Goal: Information Seeking & Learning: Check status

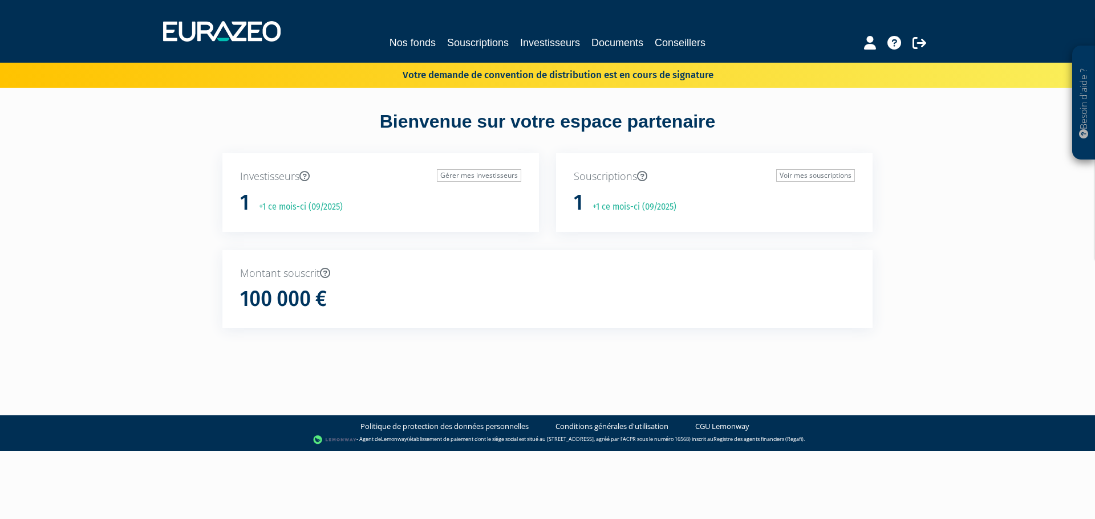
click at [424, 295] on div "100 000 €" at bounding box center [547, 299] width 615 height 24
click at [809, 177] on link "Voir mes souscriptions" at bounding box center [815, 175] width 79 height 13
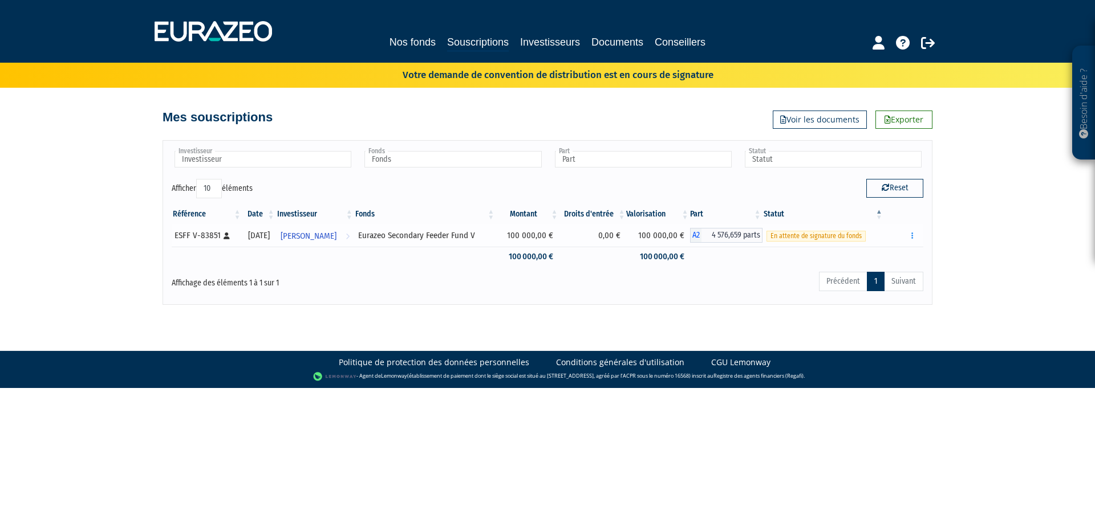
click at [817, 240] on span "En attente de signature du fonds" at bounding box center [815, 236] width 99 height 11
click at [350, 236] on icon at bounding box center [348, 236] width 4 height 21
click at [816, 116] on link "Voir les documents" at bounding box center [820, 120] width 94 height 18
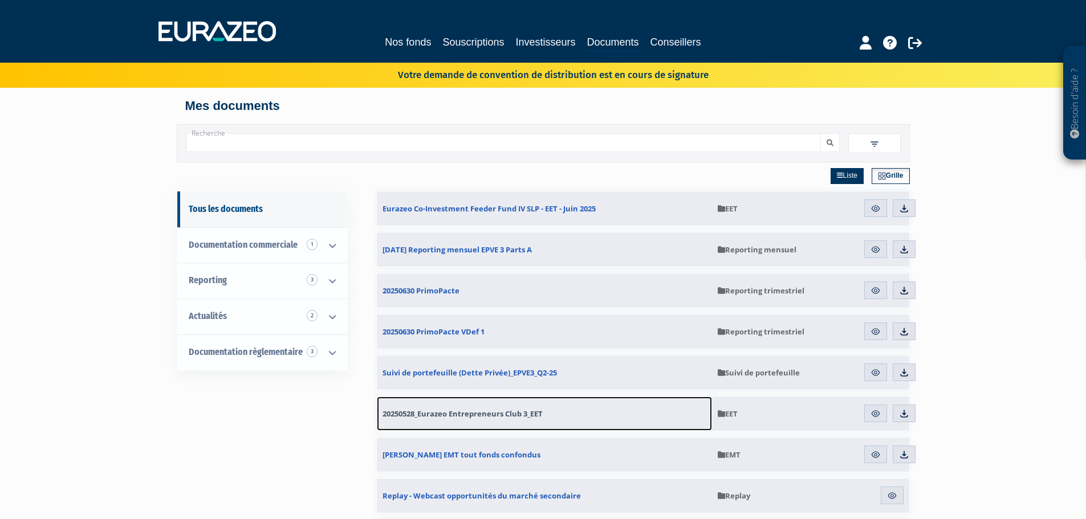
click at [594, 411] on link "20250528_Eurazeo Entrepreneurs Club 3_EET" at bounding box center [544, 414] width 335 height 34
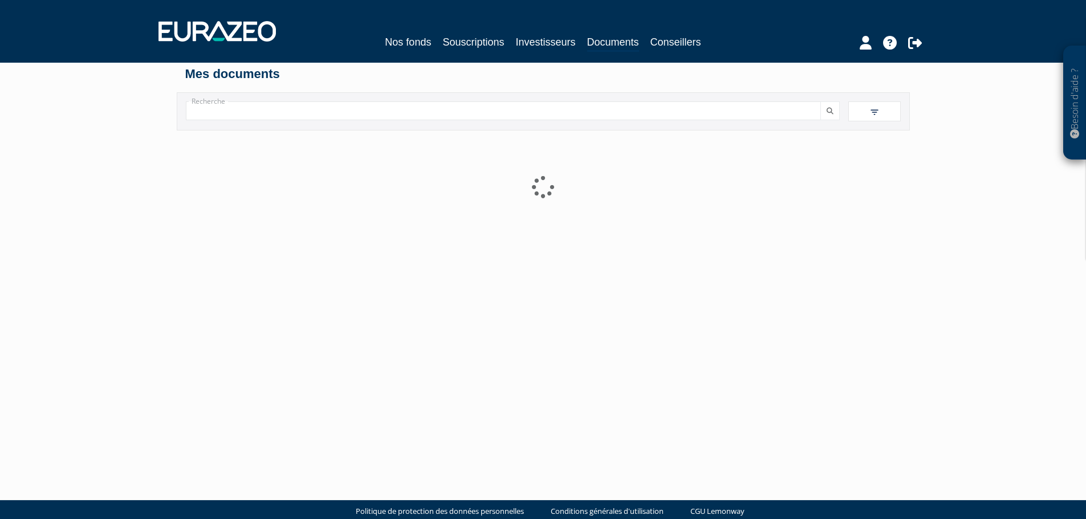
scroll to position [49, 0]
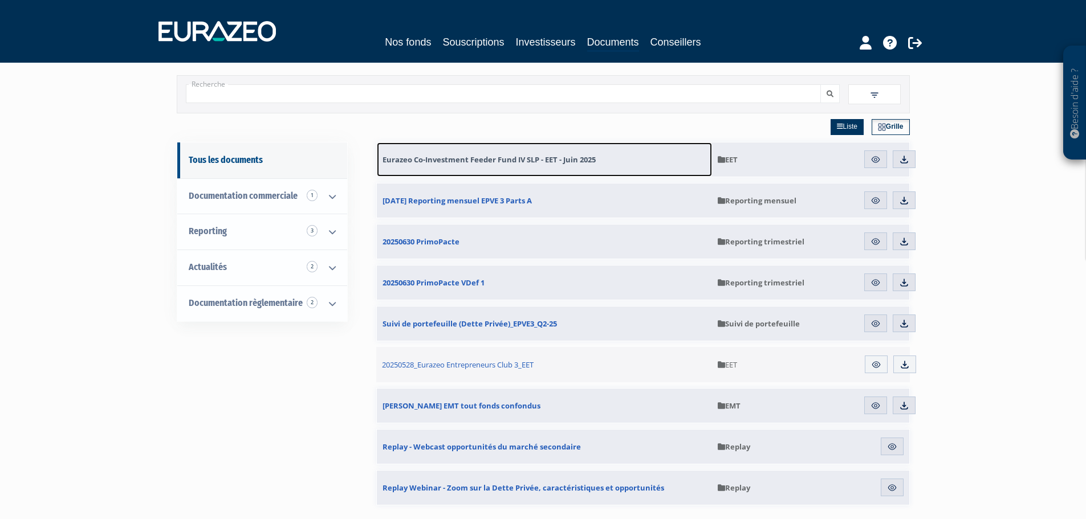
click at [579, 164] on span "Eurazeo Co-Investment Feeder Fund IV SLP - EET - Juin 2025" at bounding box center [489, 160] width 213 height 10
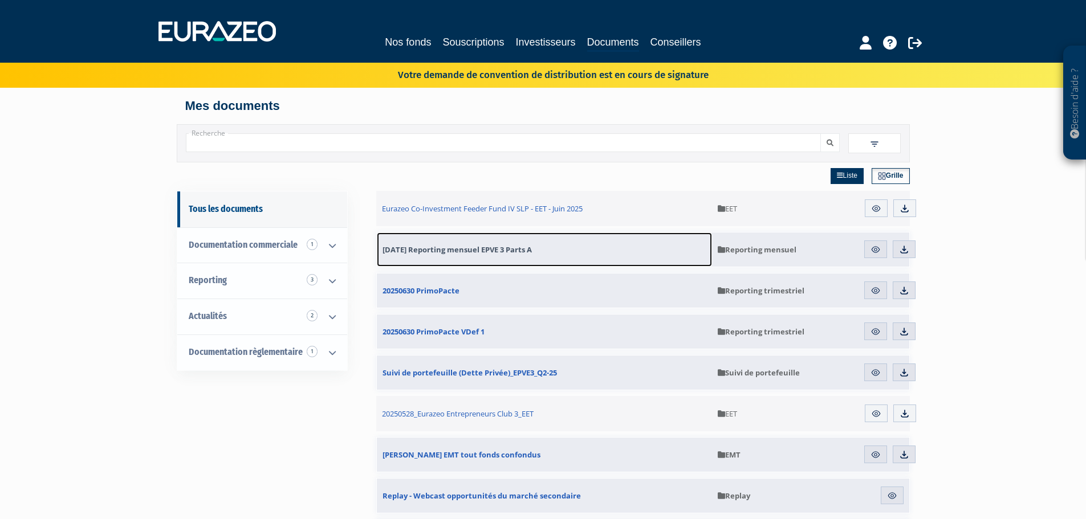
click at [472, 251] on span "31.07.2025 Reporting mensuel EPVE 3 Parts A" at bounding box center [457, 250] width 149 height 10
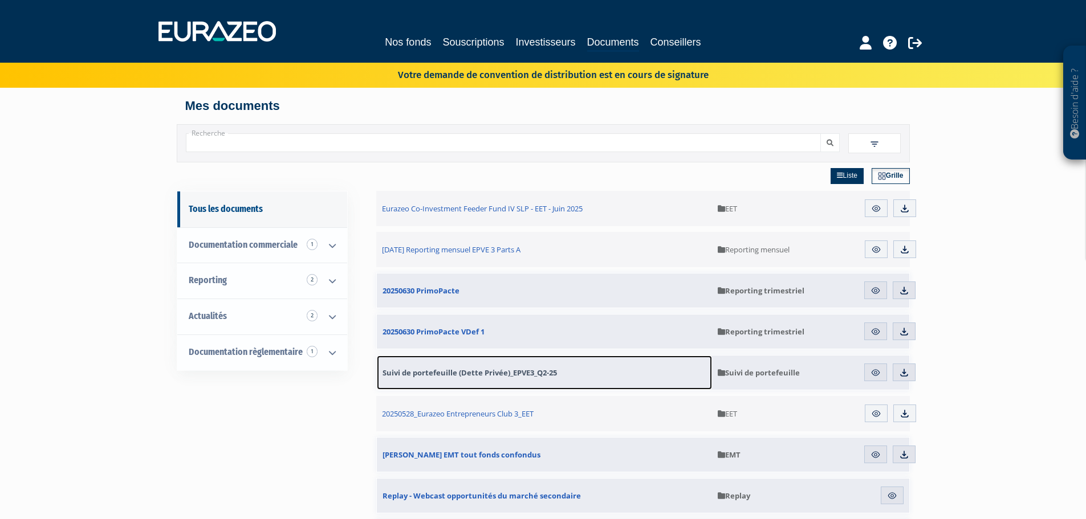
click at [473, 373] on span "Suivi de portefeuille (Dette Privée)_EPVE3_Q2-25" at bounding box center [470, 373] width 174 height 10
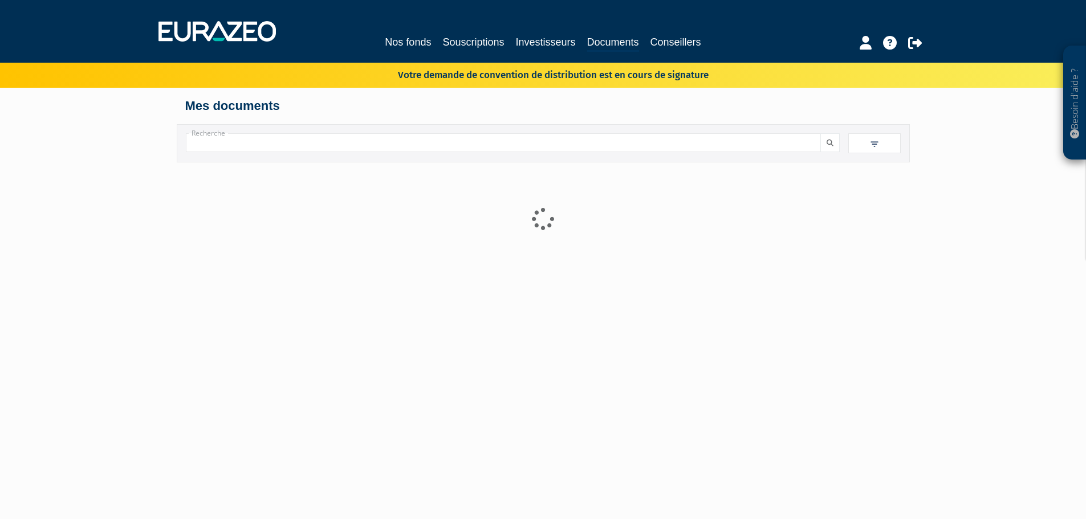
scroll to position [49, 0]
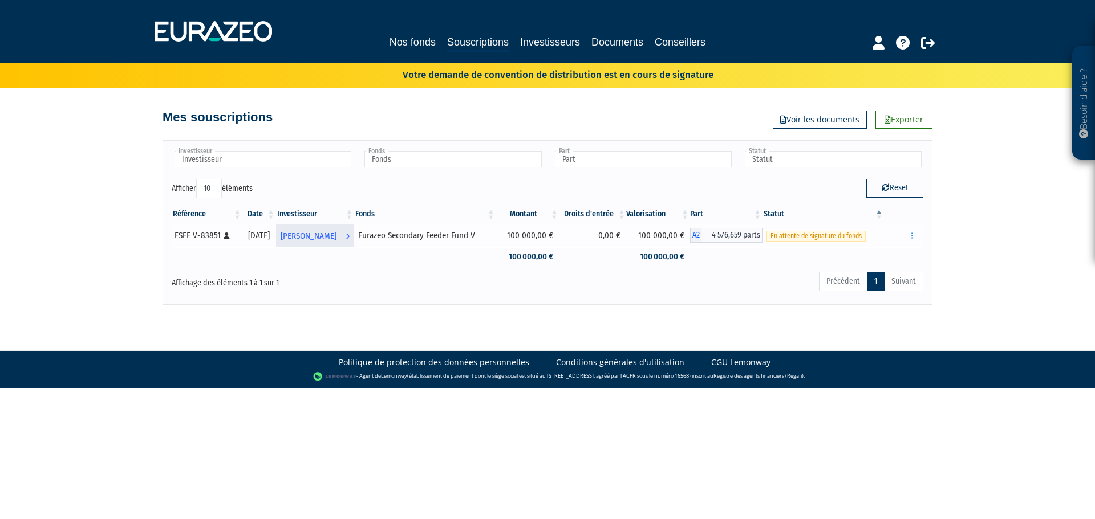
drag, startPoint x: 178, startPoint y: 234, endPoint x: 302, endPoint y: 239, distance: 124.4
click at [178, 234] on div "ESFF V-83851 [Français] Personne physique" at bounding box center [206, 236] width 64 height 12
click at [439, 236] on div "Eurazeo Secondary Feeder Fund V" at bounding box center [424, 236] width 133 height 12
drag, startPoint x: 439, startPoint y: 236, endPoint x: 501, endPoint y: 231, distance: 62.3
click at [440, 236] on div "Eurazeo Secondary Feeder Fund V" at bounding box center [424, 236] width 133 height 12
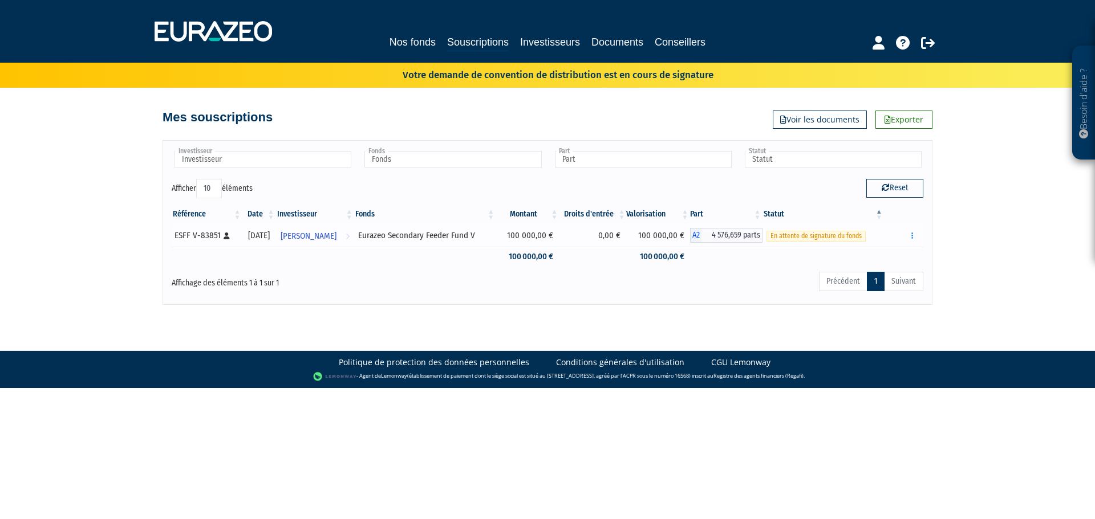
drag, startPoint x: 504, startPoint y: 231, endPoint x: 555, endPoint y: 232, distance: 50.8
click at [506, 231] on tr "ESFF V-83851 [Français] Personne physique 23/09/2025 Pierre DELARUE Voir l'inve…" at bounding box center [548, 235] width 752 height 23
click at [754, 232] on span "4 576,659 parts" at bounding box center [731, 235] width 61 height 15
click at [911, 234] on button "button" at bounding box center [913, 236] width 14 height 14
click at [643, 371] on div "- Agent de Lemonway (établissement de paiement dont le siège social est situé a…" at bounding box center [547, 376] width 1072 height 11
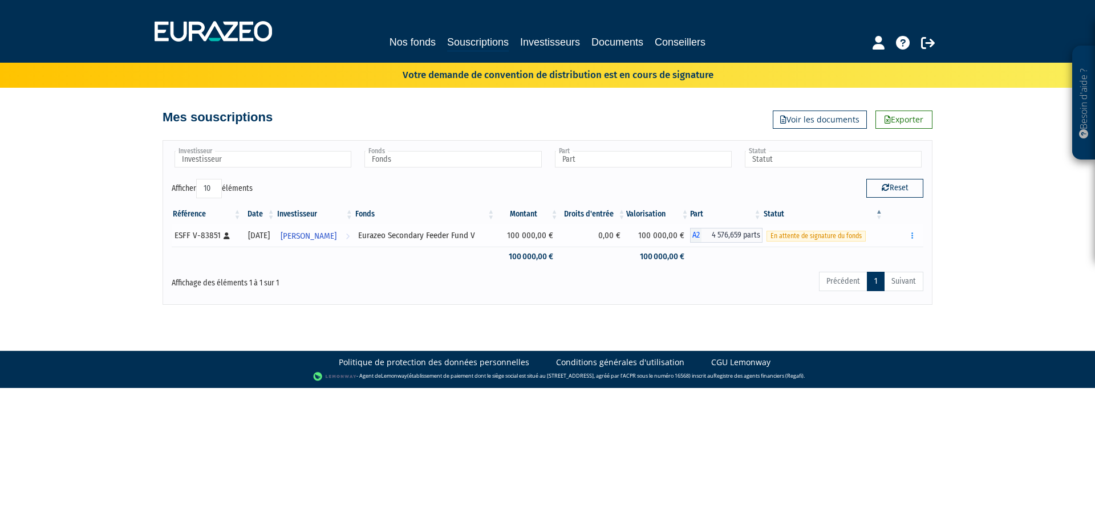
click at [559, 243] on td "100 000,00 €" at bounding box center [527, 235] width 63 height 23
click at [302, 232] on span "[PERSON_NAME]" at bounding box center [309, 236] width 56 height 21
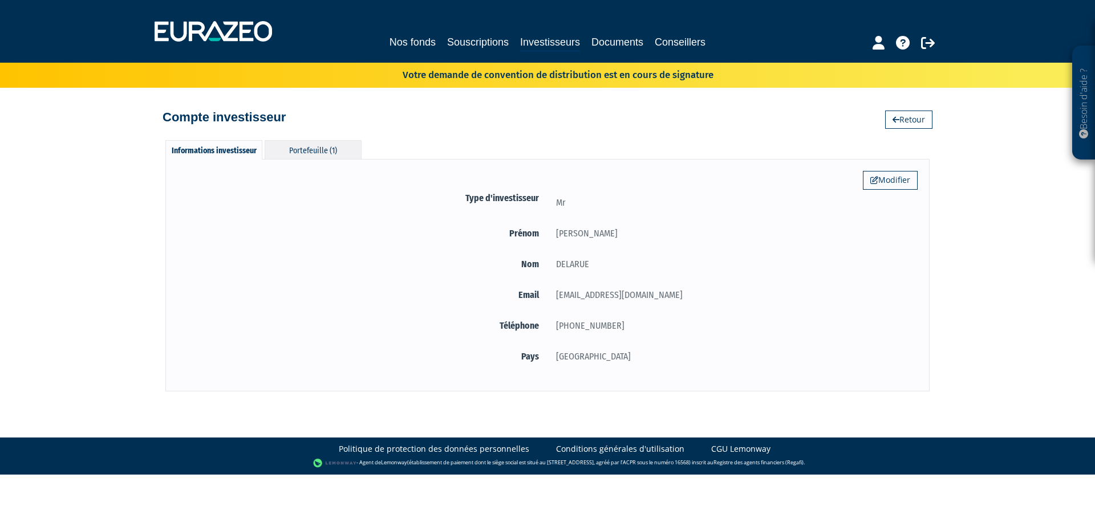
click at [312, 147] on div "Portefeuille (1)" at bounding box center [313, 149] width 97 height 19
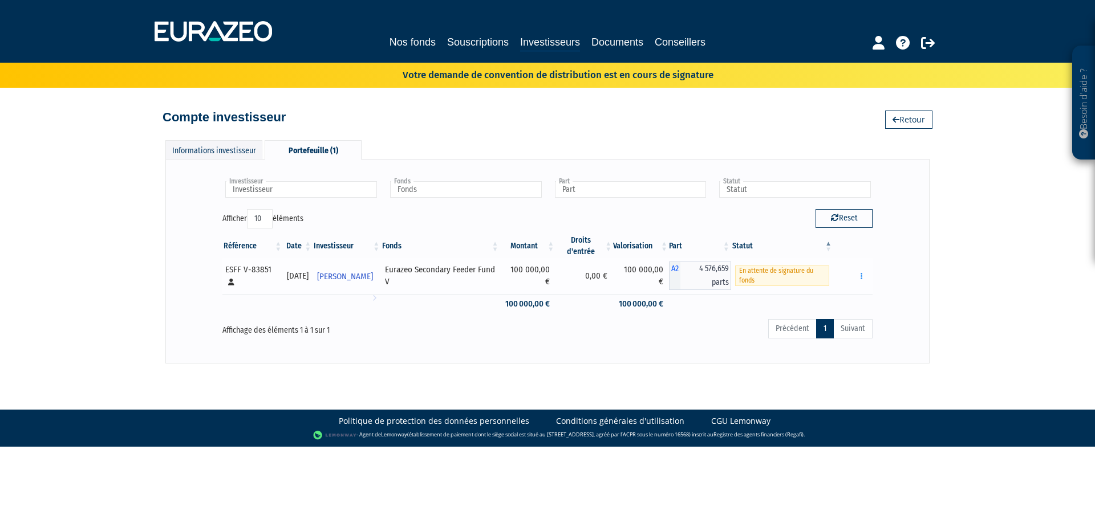
click at [231, 282] on icon at bounding box center [231, 282] width 6 height 7
click at [425, 274] on div "Eurazeo Secondary Feeder Fund V" at bounding box center [440, 276] width 111 height 25
drag, startPoint x: 395, startPoint y: 298, endPoint x: 428, endPoint y: 282, distance: 36.0
click at [396, 298] on td at bounding box center [440, 304] width 119 height 20
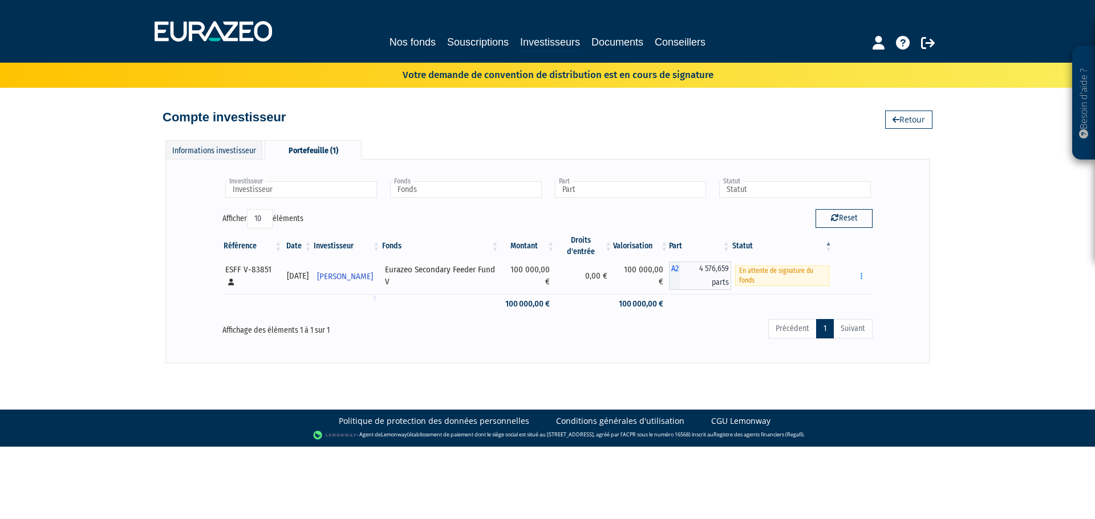
click at [430, 280] on div "Eurazeo Secondary Feeder Fund V" at bounding box center [440, 276] width 111 height 25
click at [404, 268] on div "Eurazeo Secondary Feeder Fund V" at bounding box center [440, 276] width 111 height 25
click at [862, 275] on icon "button" at bounding box center [861, 276] width 2 height 7
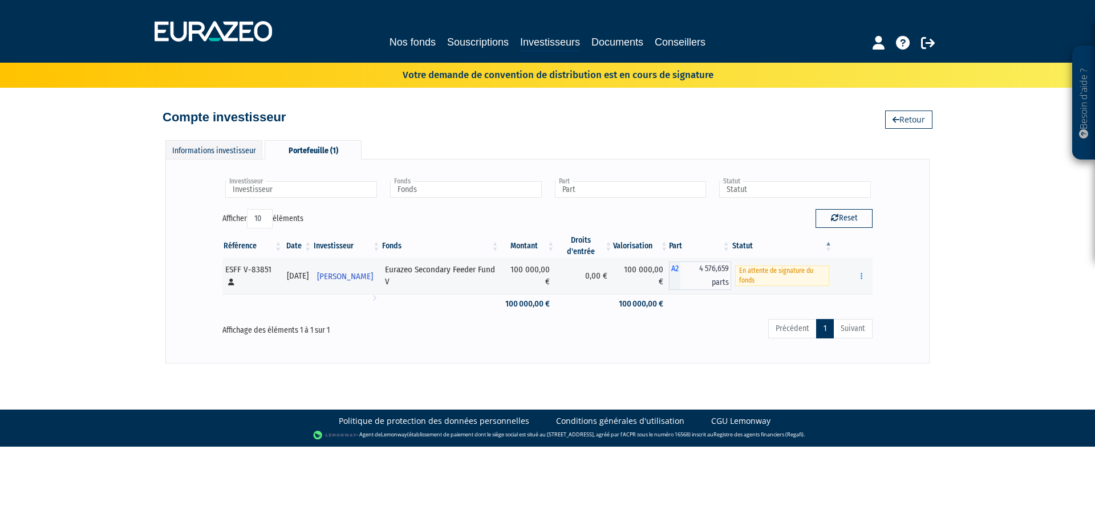
click at [1061, 285] on div "Besoin d'aide ? × J'ai besoin d'aide Si vous avez une question à propos du fonc…" at bounding box center [547, 182] width 1095 height 364
click at [631, 69] on p "Votre demande de convention de distribution est en cours de signature" at bounding box center [542, 74] width 344 height 17
click at [628, 43] on link "Documents" at bounding box center [617, 42] width 52 height 16
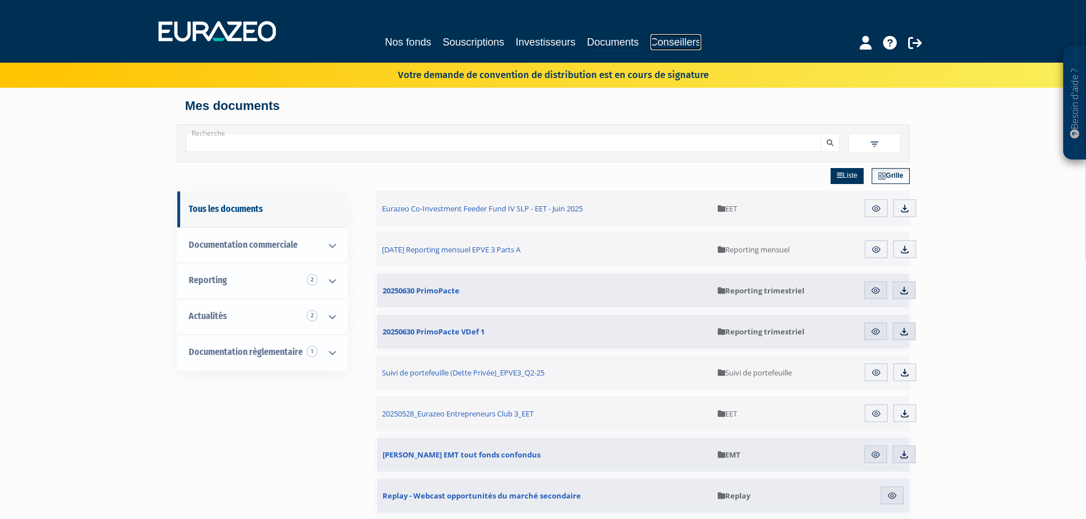
click at [675, 44] on link "Conseillers" at bounding box center [676, 42] width 51 height 16
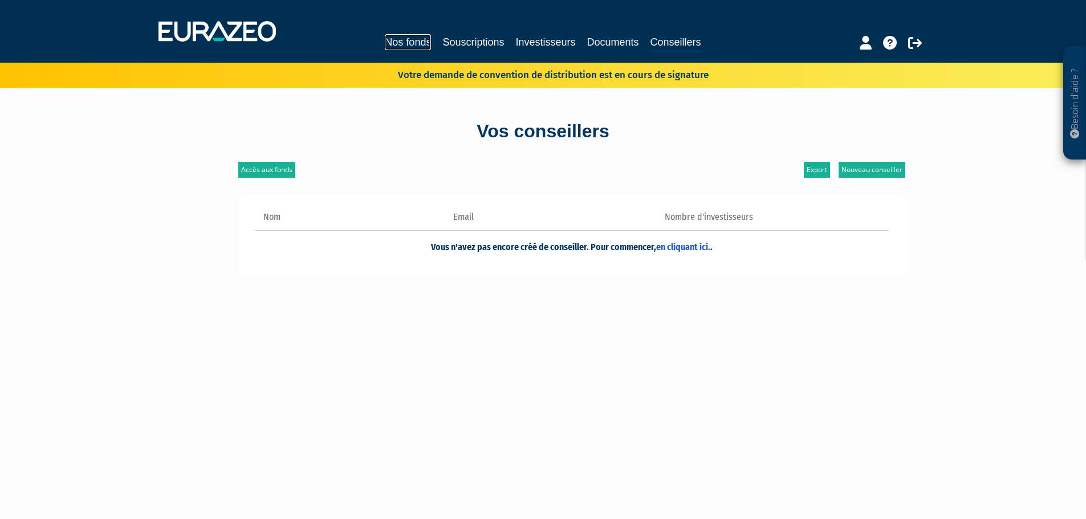
click at [401, 44] on link "Nos fonds" at bounding box center [408, 42] width 46 height 16
